Goal: Task Accomplishment & Management: Use online tool/utility

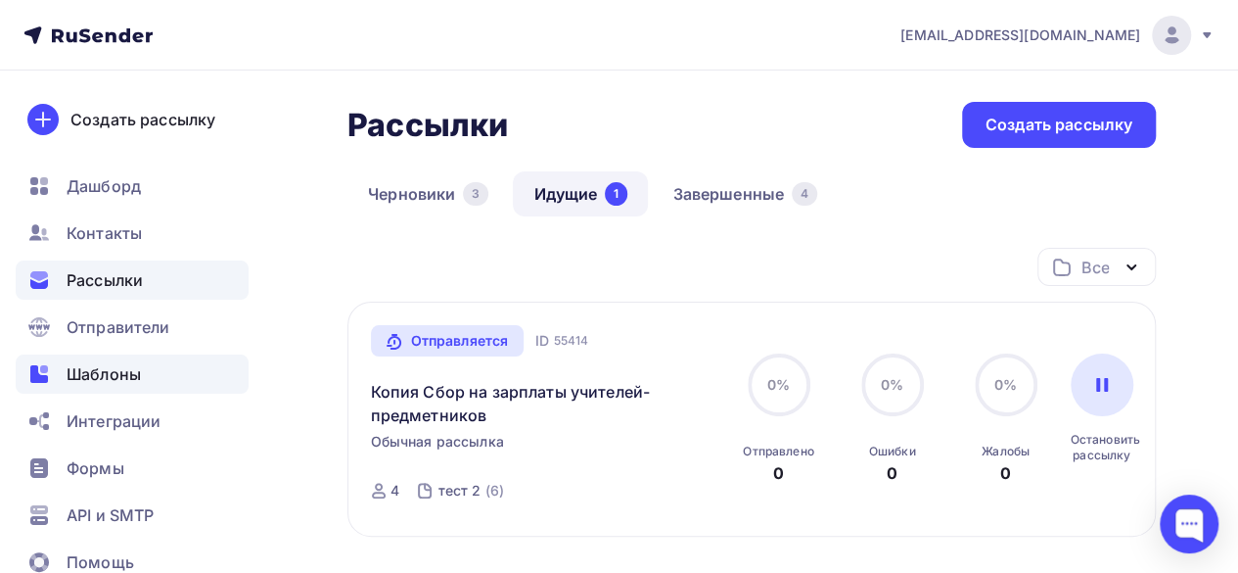
click at [116, 376] on span "Шаблоны" at bounding box center [104, 373] width 74 height 23
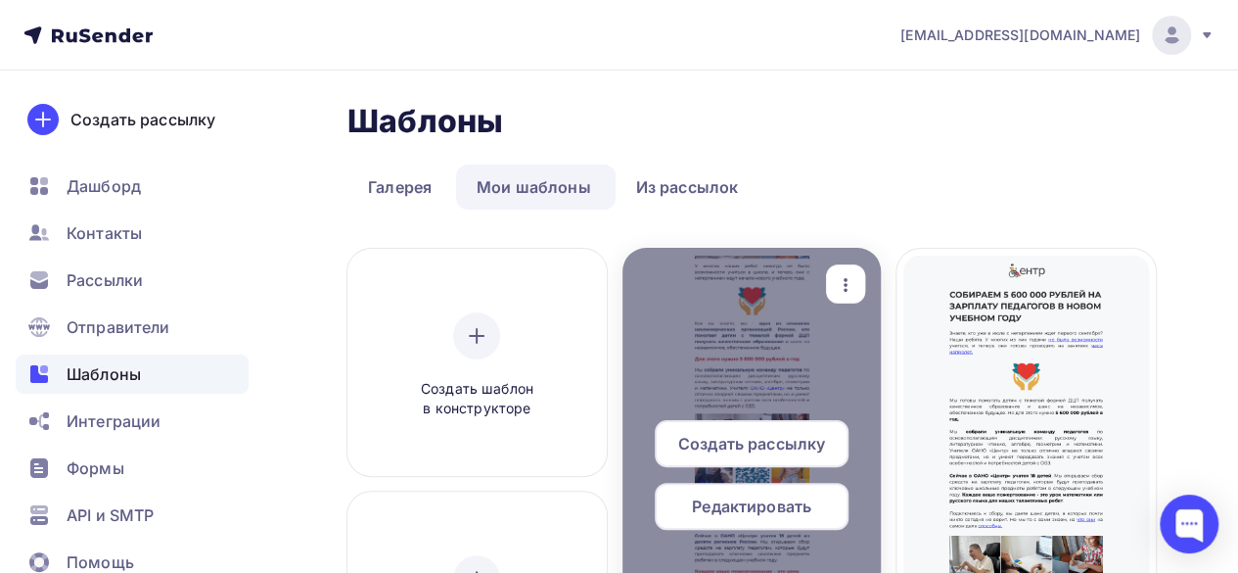
click at [856, 286] on icon "button" at bounding box center [845, 284] width 23 height 23
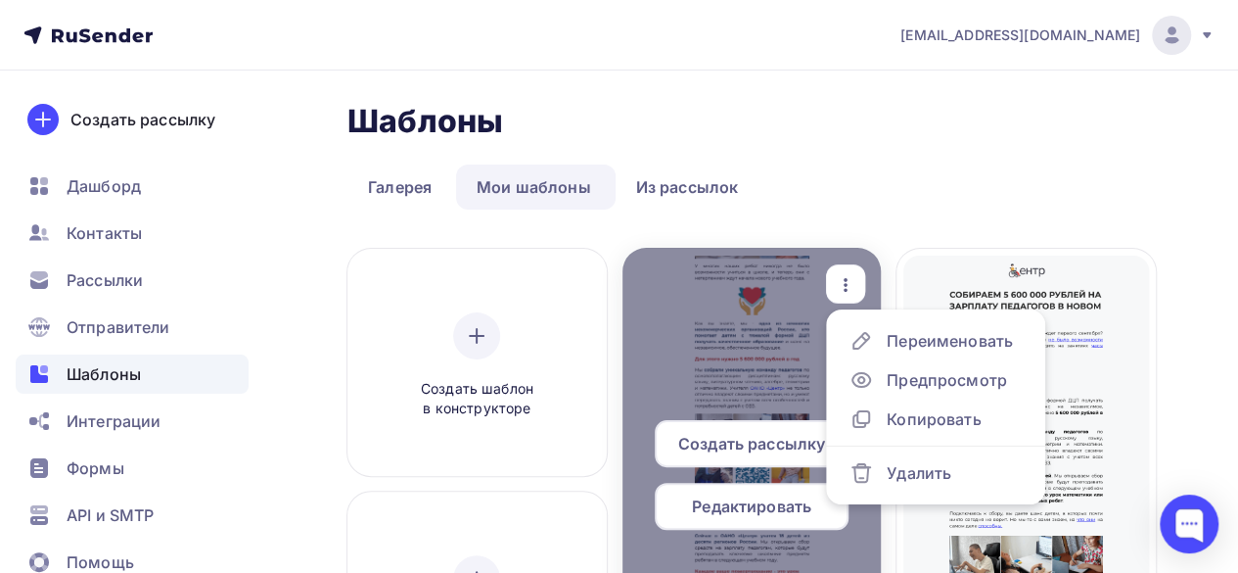
click at [766, 316] on div at bounding box center [752, 483] width 259 height 470
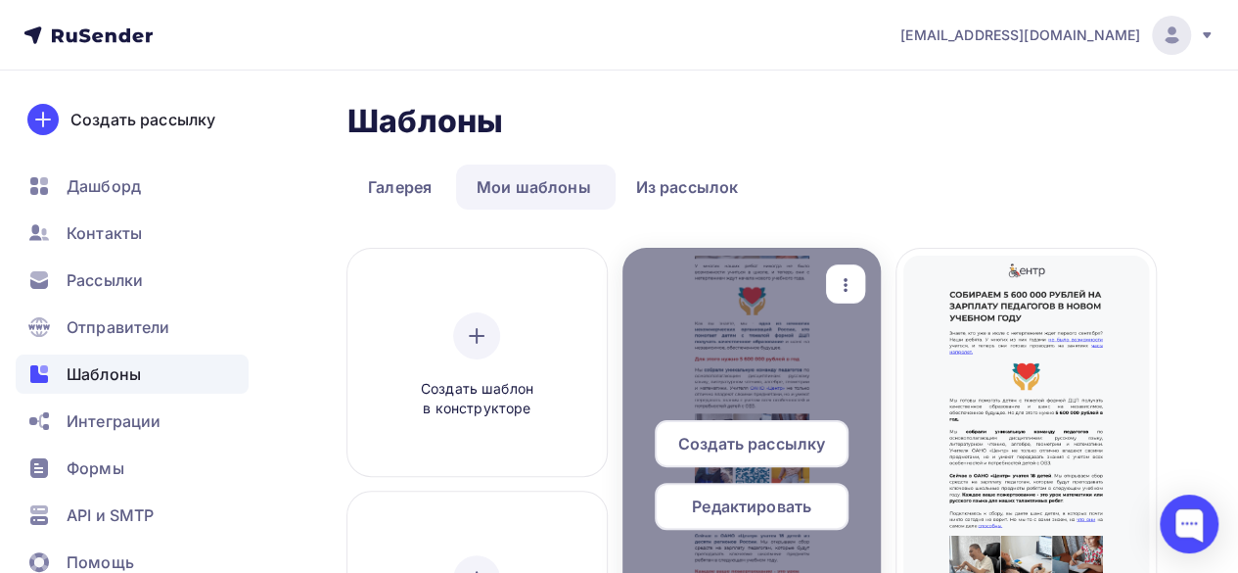
click at [785, 361] on div at bounding box center [752, 483] width 259 height 470
click at [783, 514] on span "Редактировать" at bounding box center [751, 505] width 119 height 23
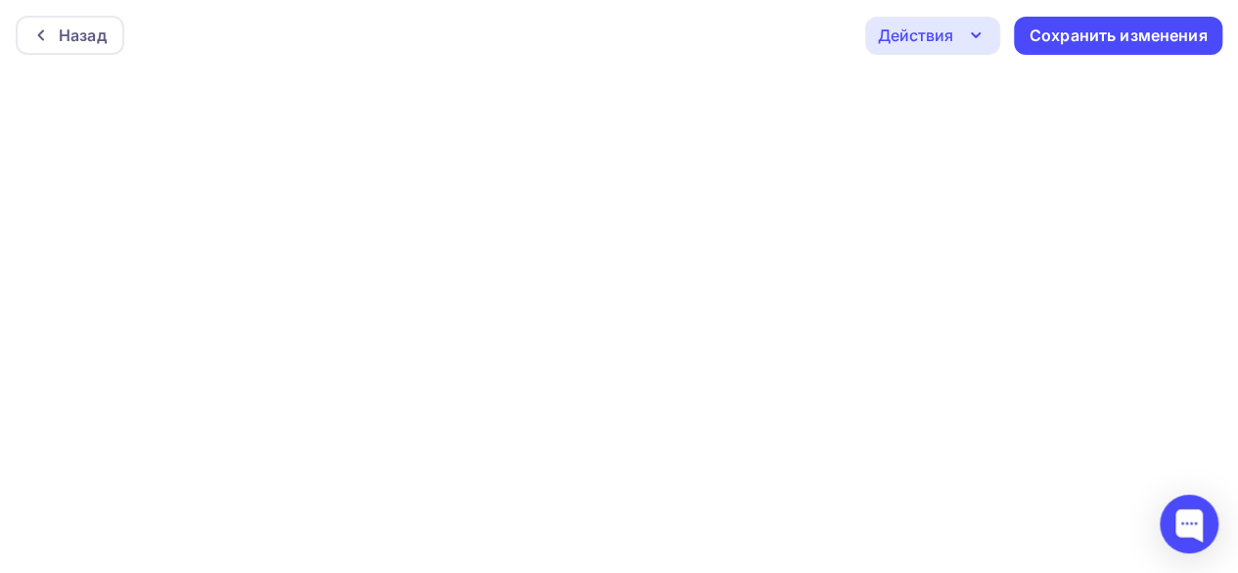
click at [974, 37] on icon "button" at bounding box center [976, 35] width 8 height 4
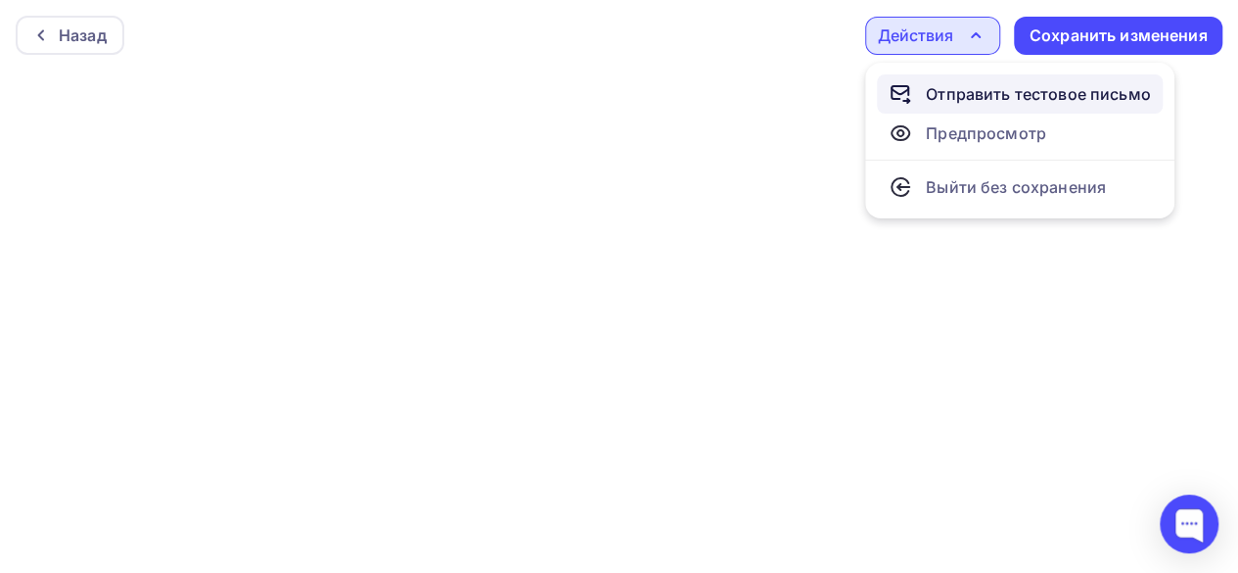
click at [985, 93] on div "Отправить тестовое письмо" at bounding box center [1038, 93] width 225 height 23
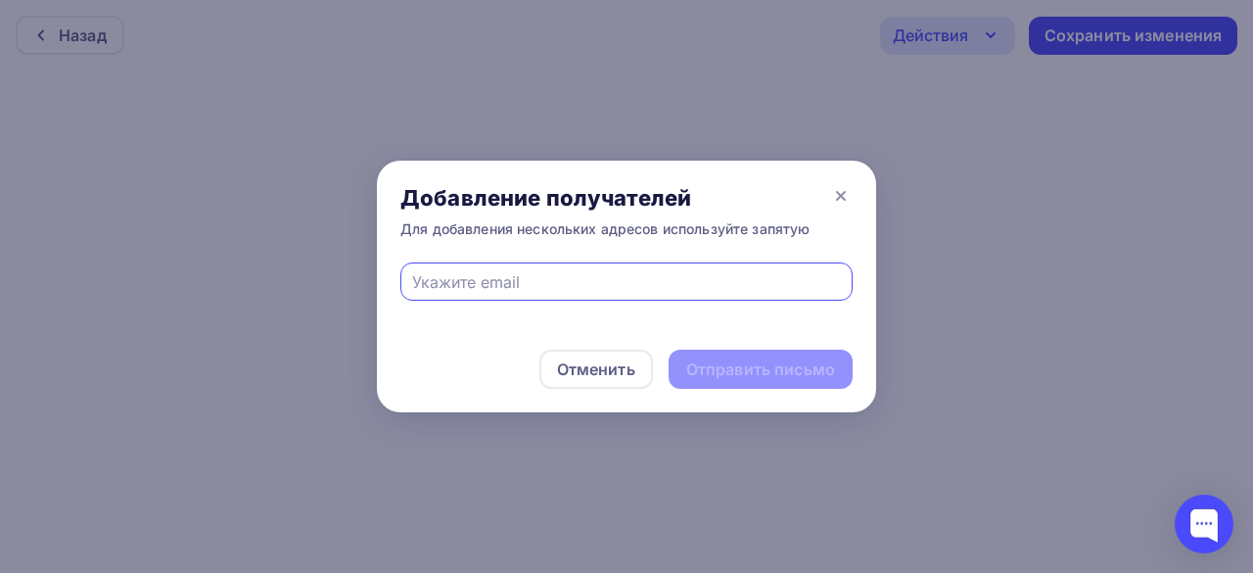
paste input "[EMAIL_ADDRESS][DOMAIN_NAME]"
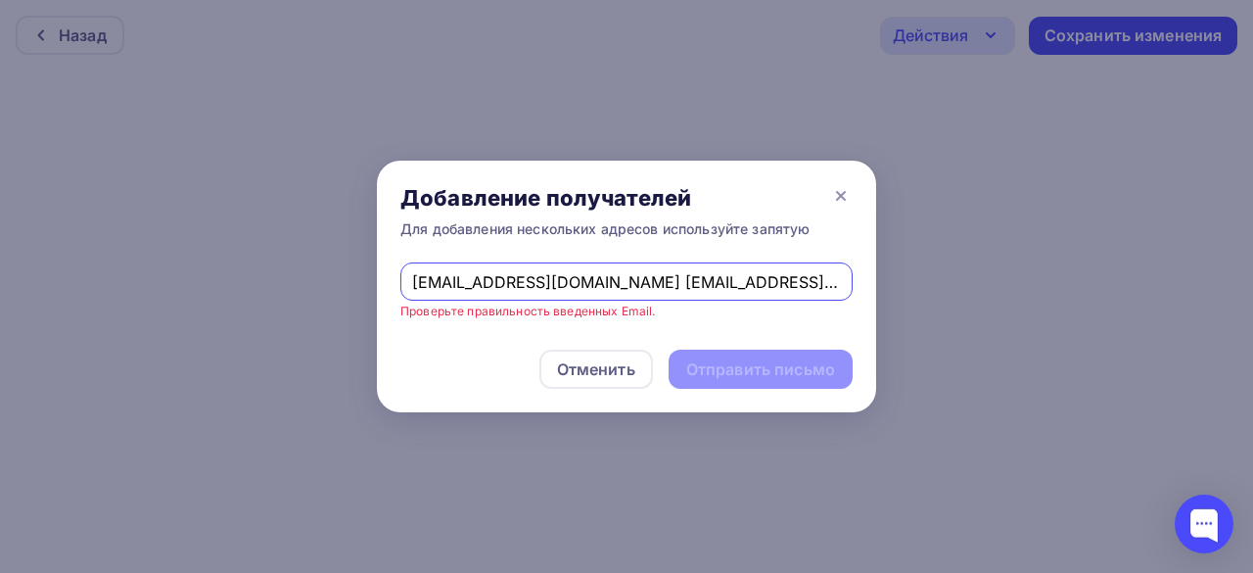
drag, startPoint x: 544, startPoint y: 230, endPoint x: 581, endPoint y: 295, distance: 74.1
click at [521, 293] on input "[EMAIL_ADDRESS][DOMAIN_NAME] [EMAIL_ADDRESS][DOMAIN_NAME]" at bounding box center [627, 281] width 430 height 23
drag, startPoint x: 734, startPoint y: 275, endPoint x: 568, endPoint y: 280, distance: 166.5
click at [568, 280] on input "[EMAIL_ADDRESS][DOMAIN_NAME] [EMAIL_ADDRESS][DOMAIN_NAME]" at bounding box center [627, 281] width 430 height 23
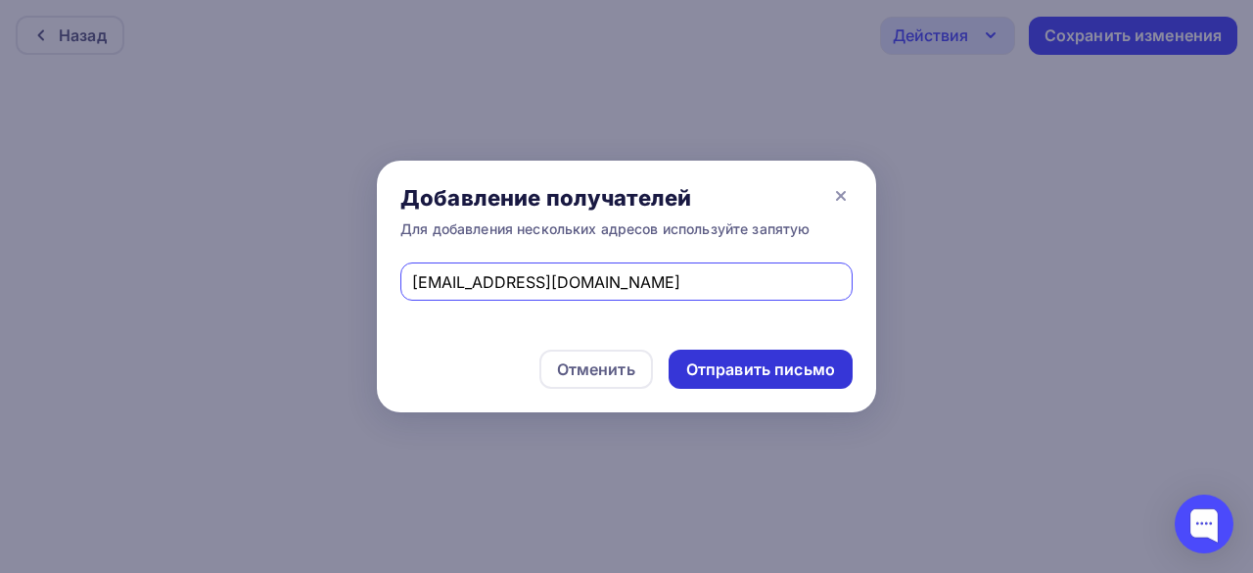
type input "[EMAIL_ADDRESS][DOMAIN_NAME]"
click at [711, 375] on div "Отправить письмо" at bounding box center [760, 369] width 149 height 23
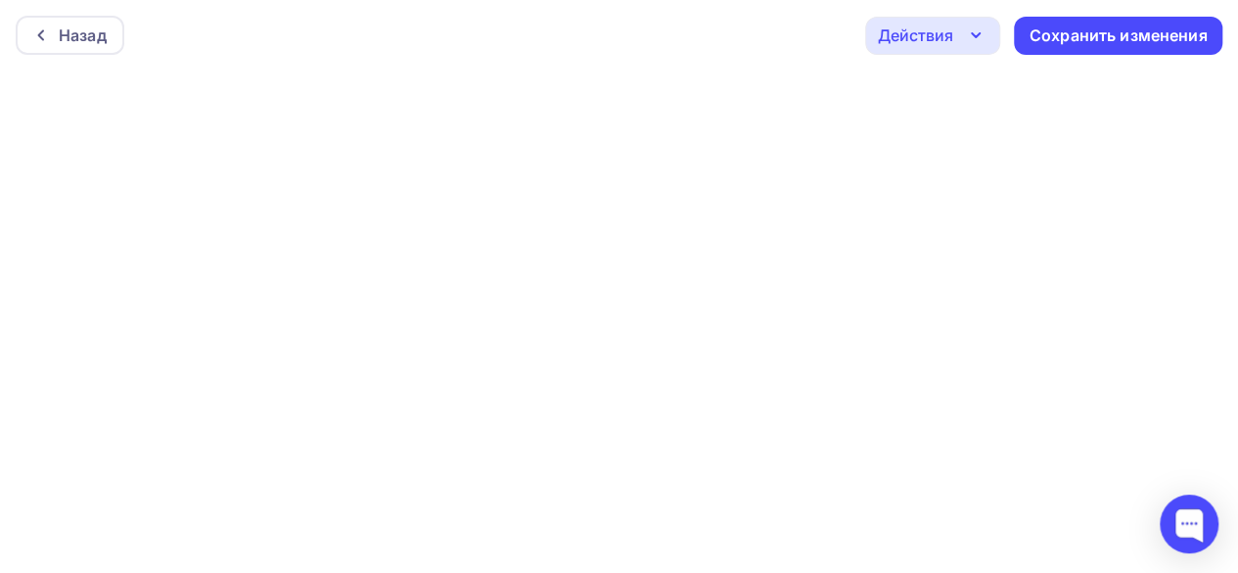
scroll to position [5, 0]
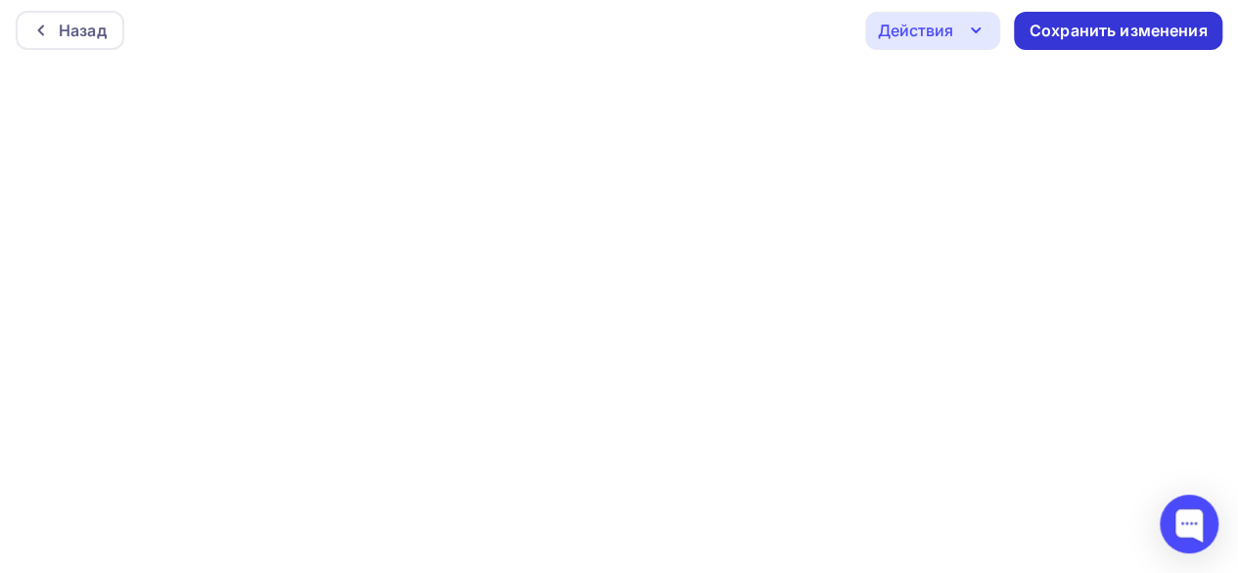
click at [1055, 36] on div "Сохранить изменения" at bounding box center [1119, 31] width 178 height 23
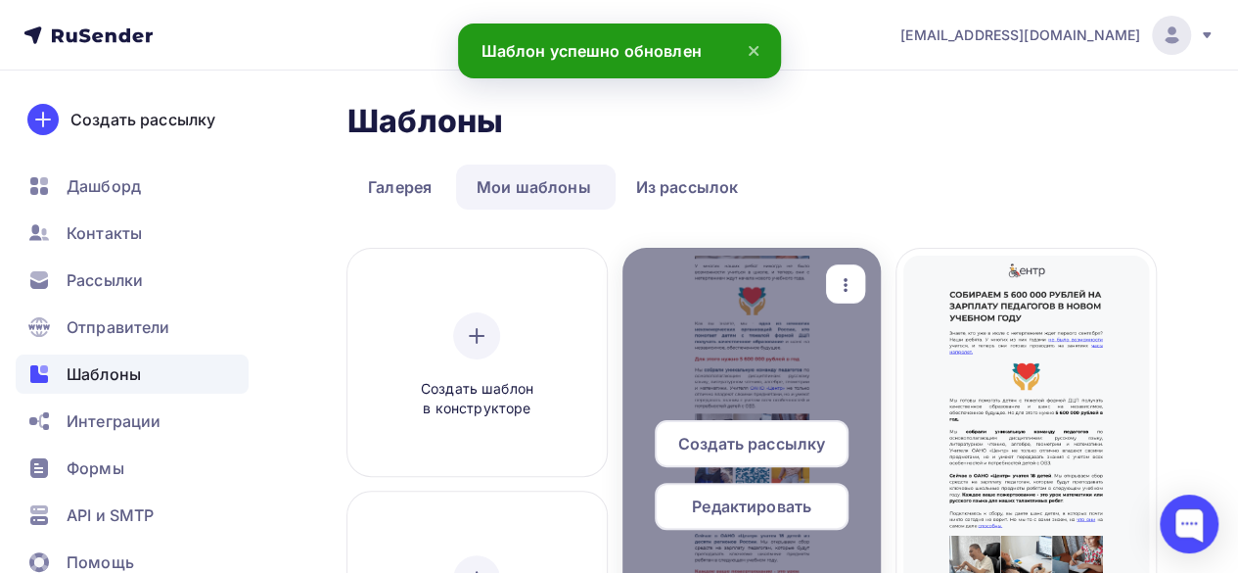
click at [808, 359] on div at bounding box center [752, 483] width 259 height 470
click at [767, 508] on span "Редактировать" at bounding box center [751, 505] width 119 height 23
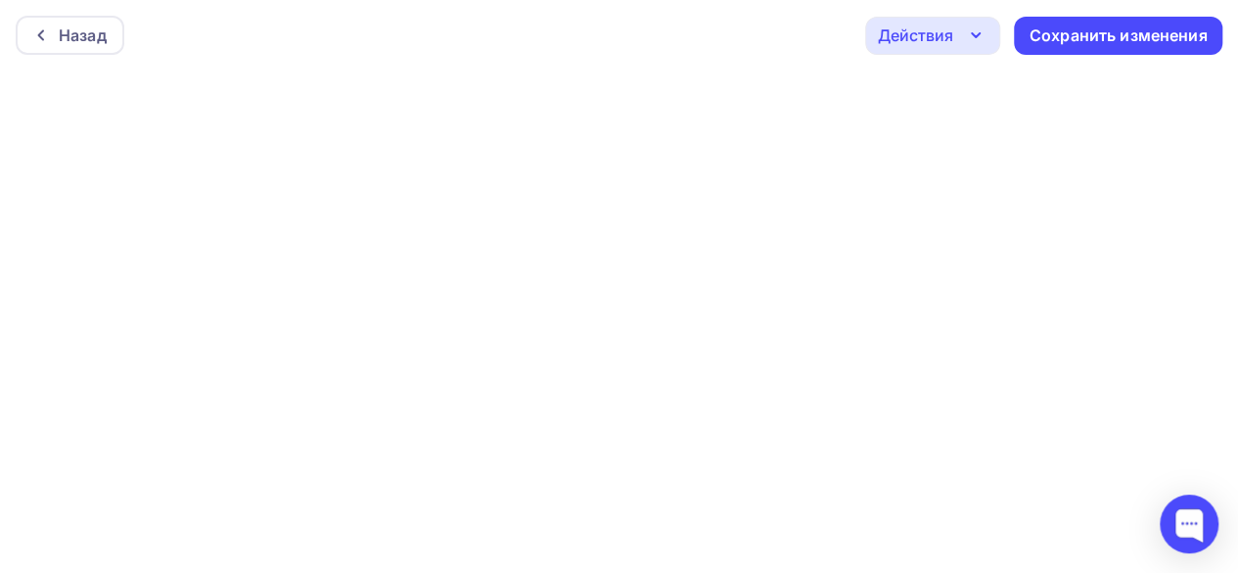
click at [950, 35] on div "Действия" at bounding box center [915, 34] width 75 height 23
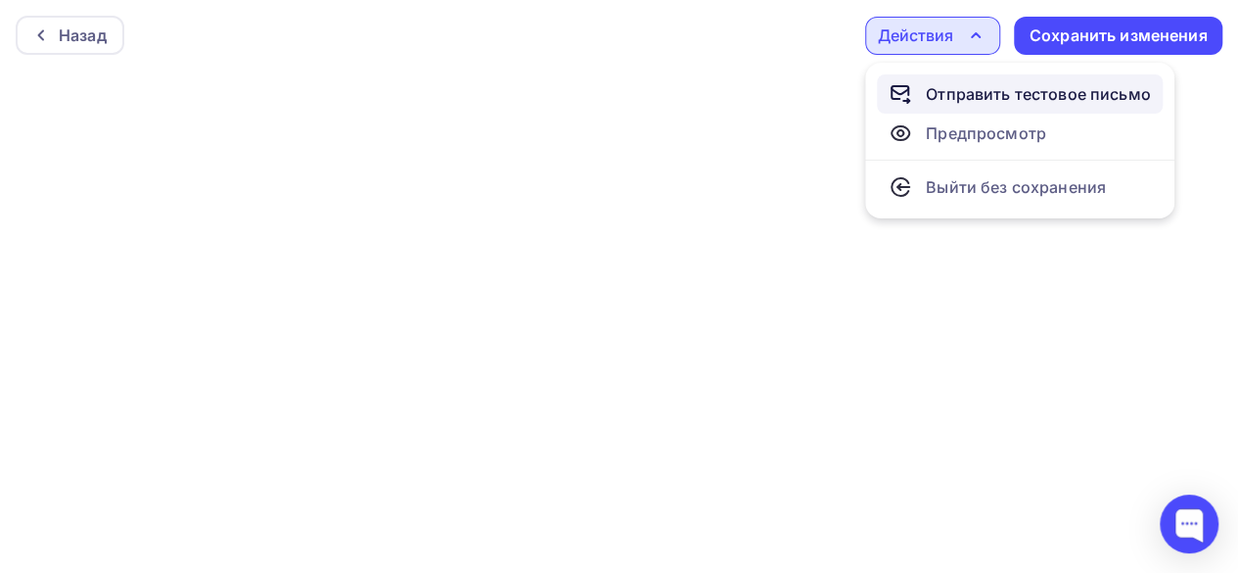
click at [953, 104] on div "Отправить тестовое письмо" at bounding box center [1038, 93] width 225 height 23
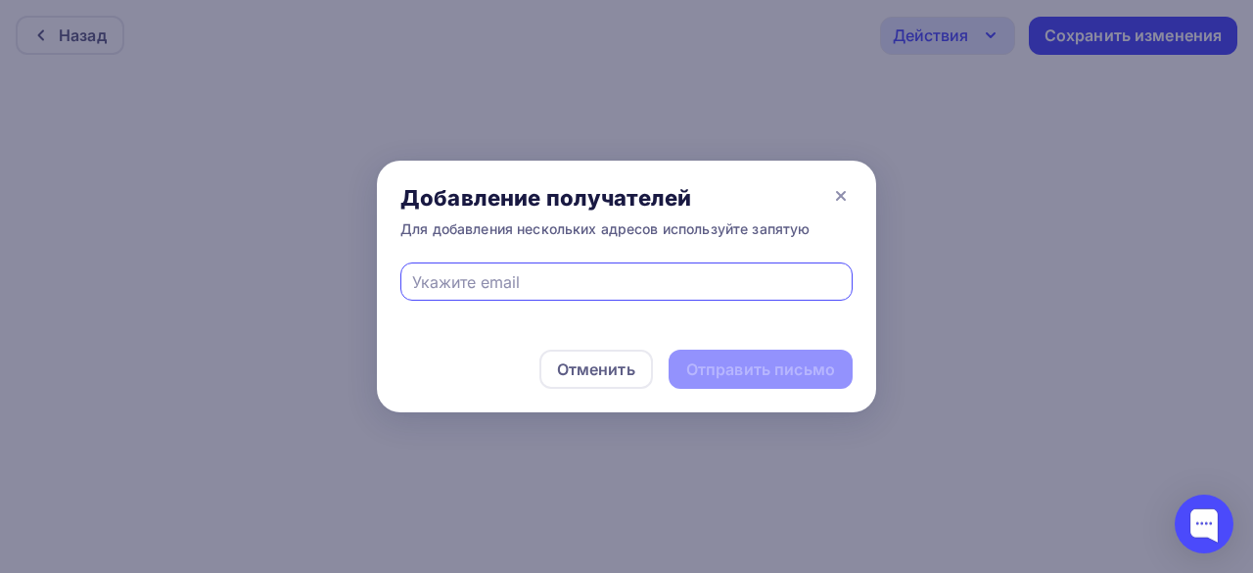
paste input "[EMAIL_ADDRESS][DOMAIN_NAME]"
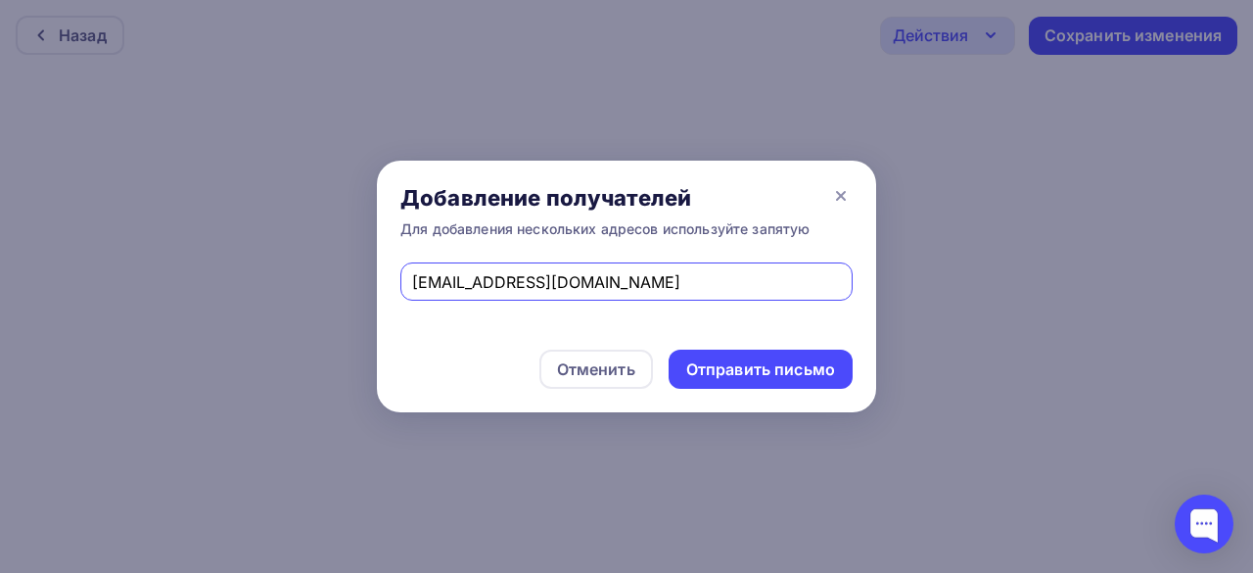
type input "[EMAIL_ADDRESS][DOMAIN_NAME]"
click at [613, 294] on div "[EMAIL_ADDRESS][DOMAIN_NAME]" at bounding box center [626, 281] width 452 height 38
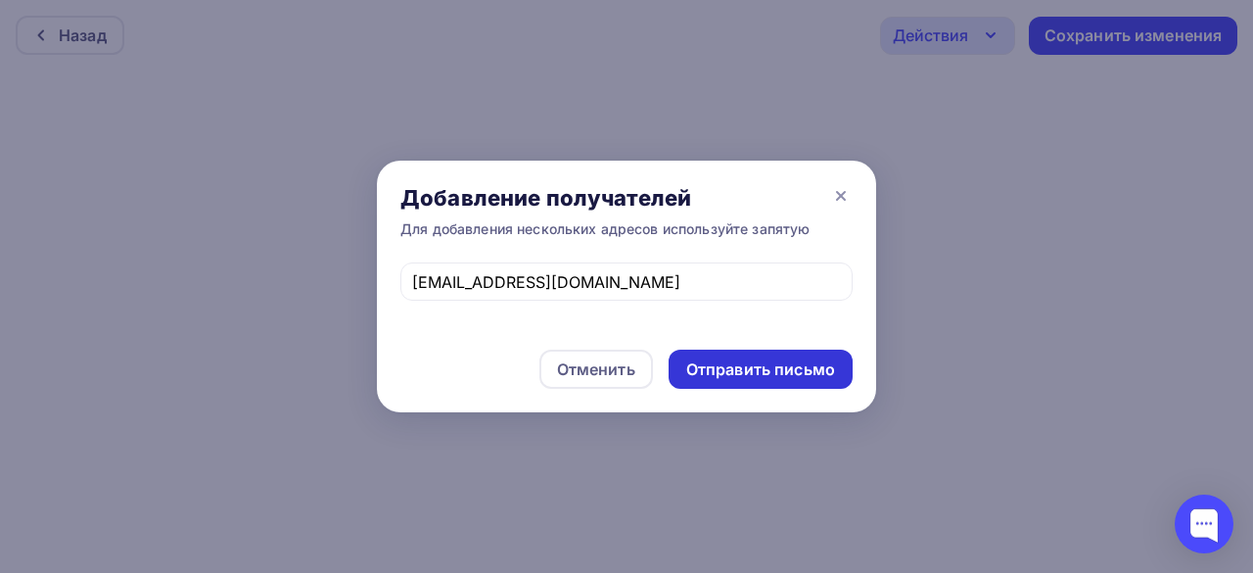
click at [750, 377] on div "Отправить письмо" at bounding box center [760, 369] width 149 height 23
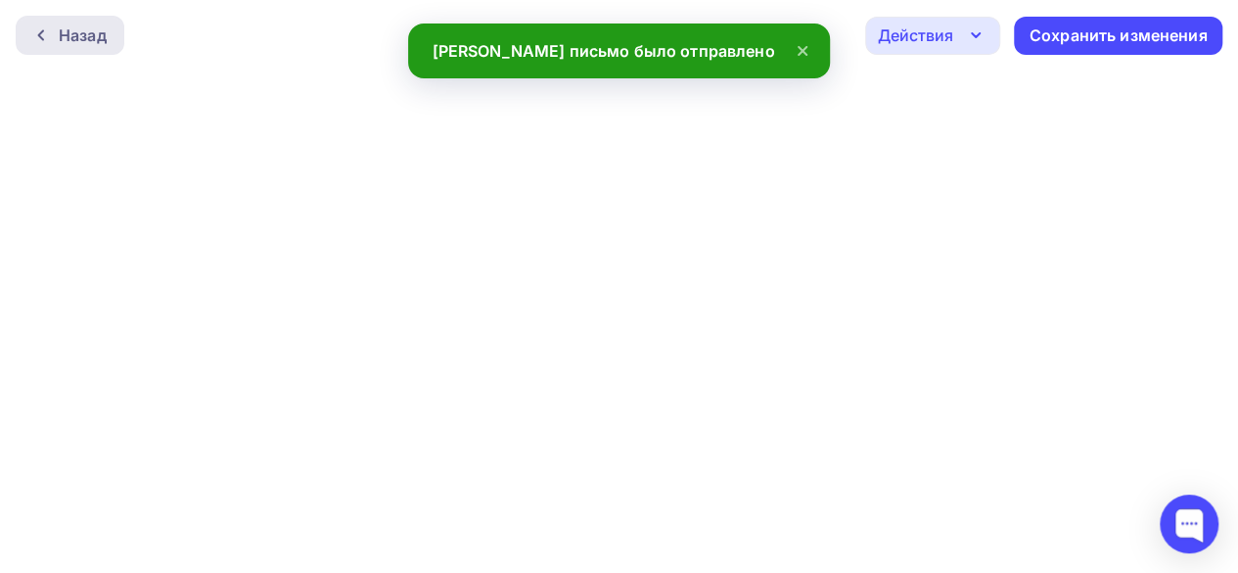
click at [63, 48] on div "Назад" at bounding box center [70, 35] width 109 height 39
click at [62, 39] on div "Назад" at bounding box center [83, 34] width 48 height 23
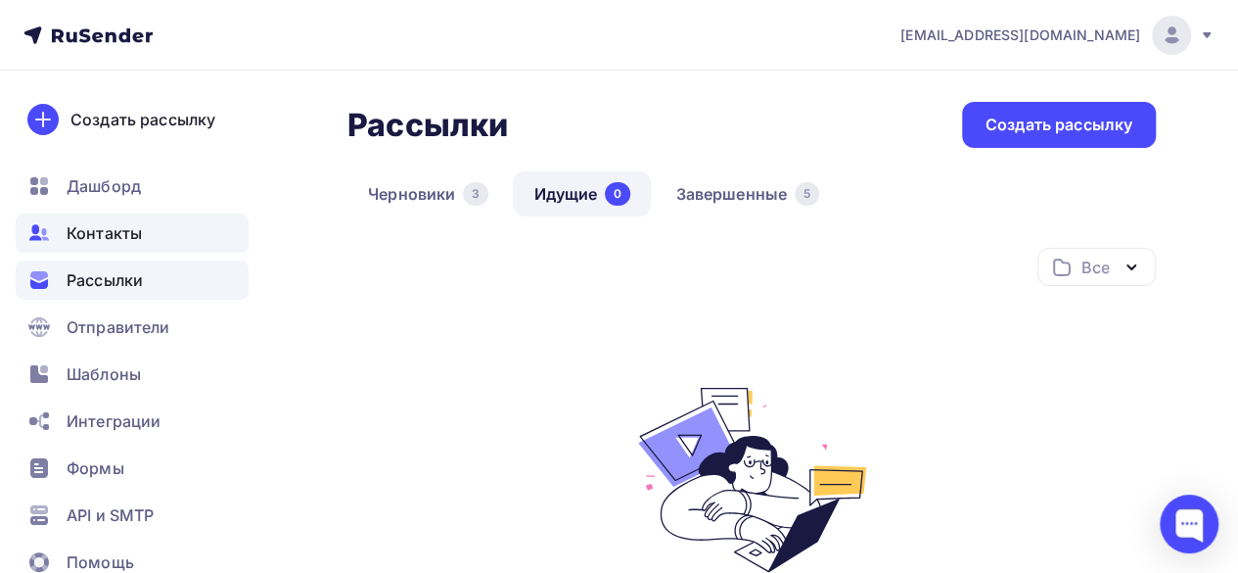
click at [78, 250] on div "Контакты" at bounding box center [132, 232] width 233 height 39
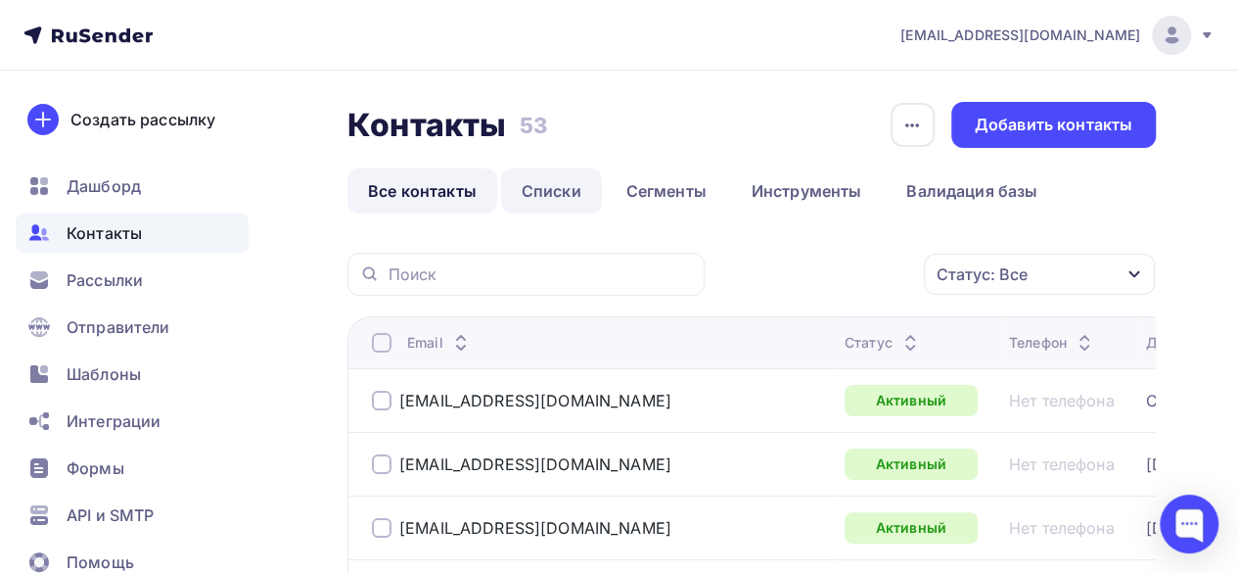
scroll to position [98, 0]
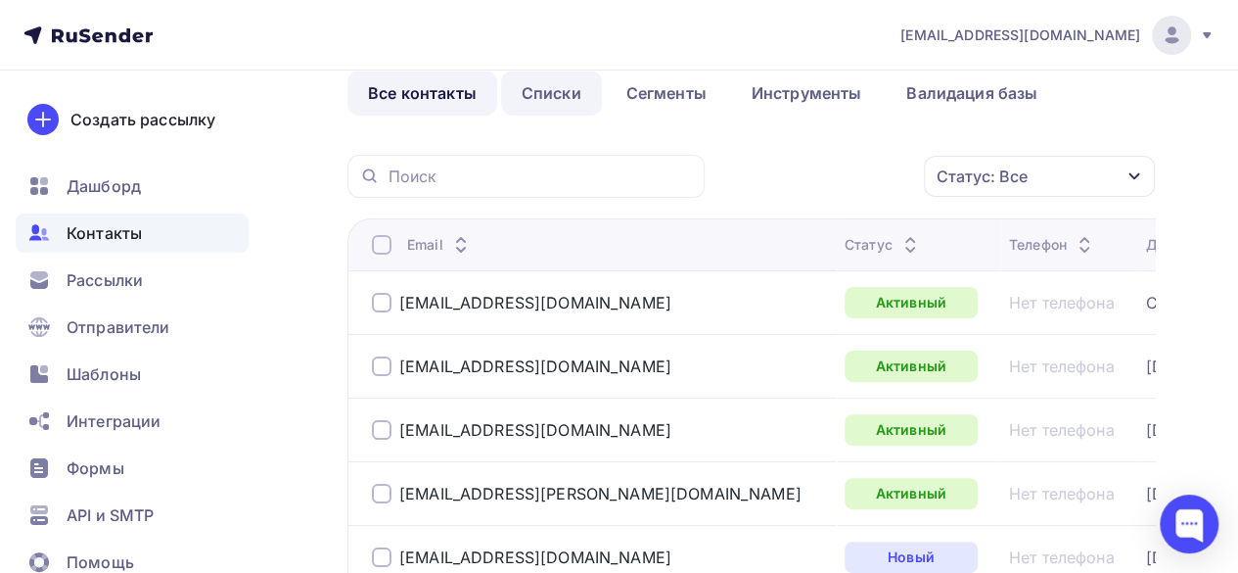
click at [548, 102] on link "Списки" at bounding box center [551, 92] width 101 height 45
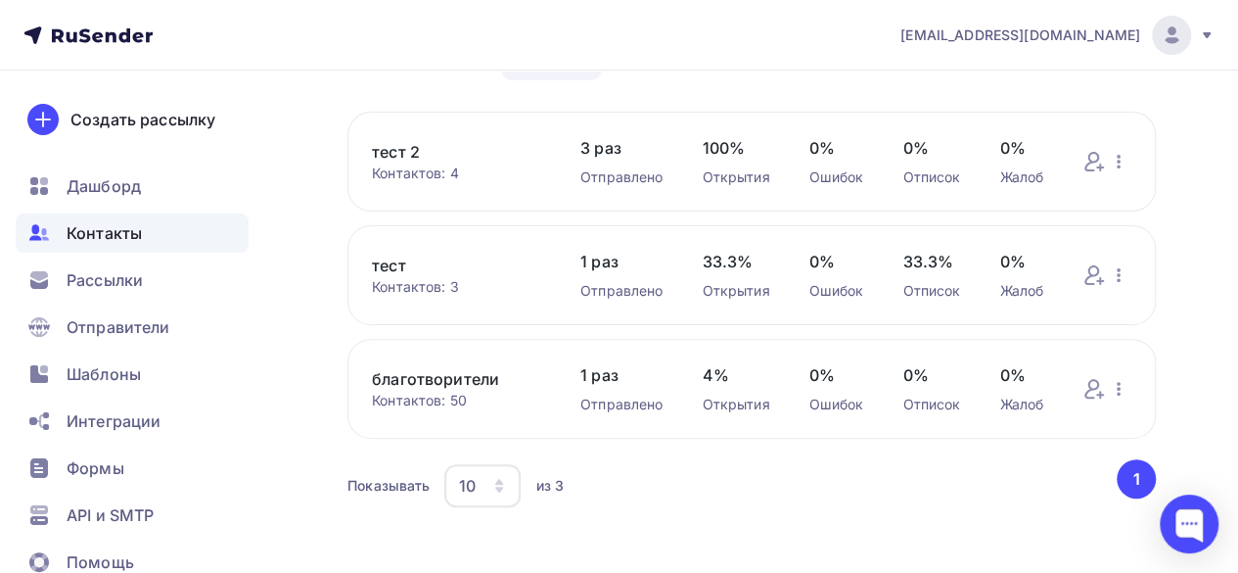
scroll to position [153, 0]
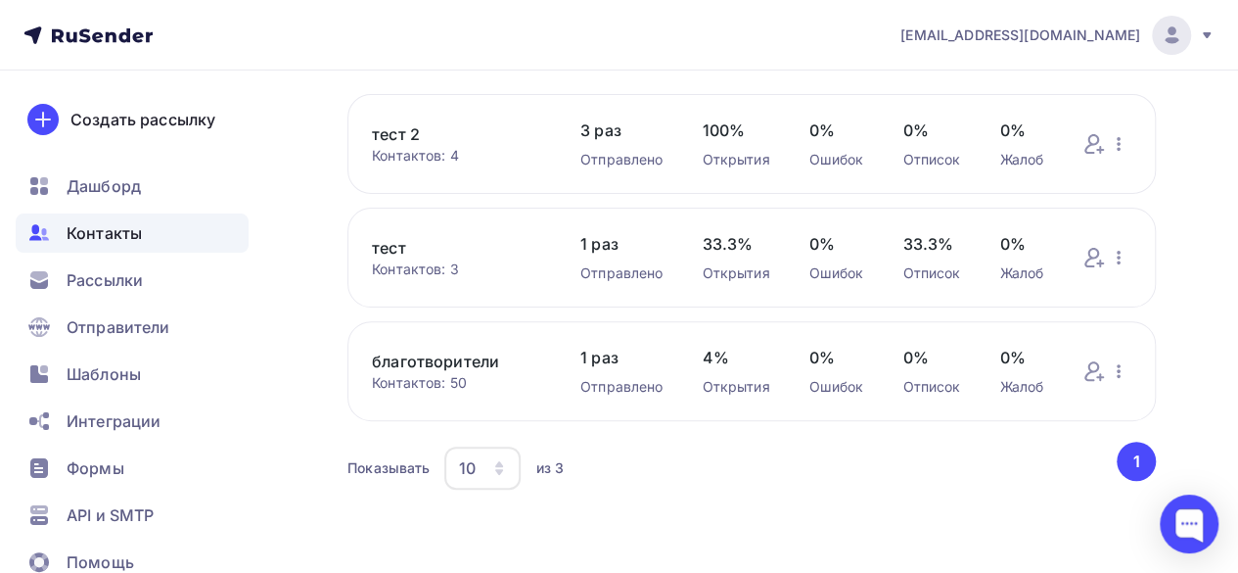
click at [482, 361] on link "благотворители" at bounding box center [456, 360] width 169 height 23
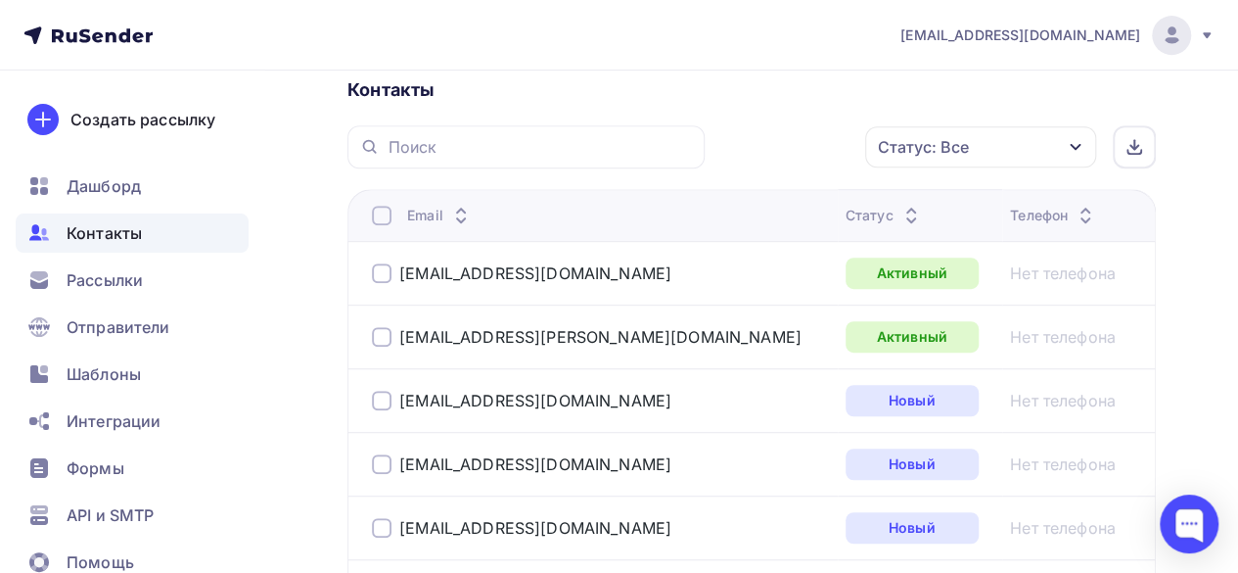
scroll to position [489, 0]
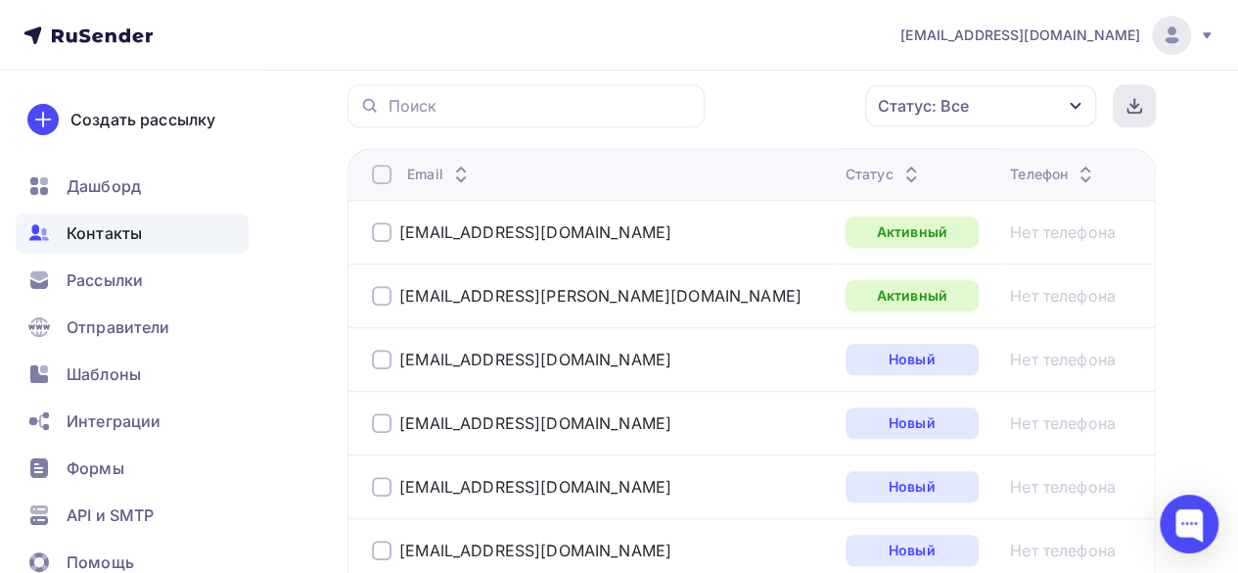
click at [1139, 113] on icon at bounding box center [1135, 111] width 14 height 4
